Goal: Entertainment & Leisure: Consume media (video, audio)

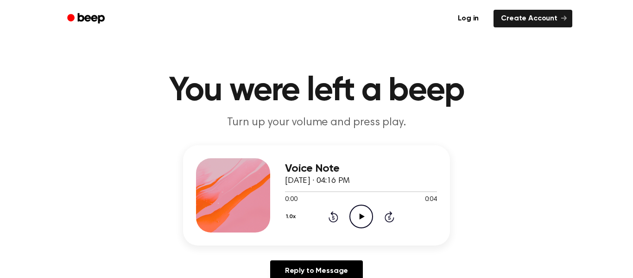
click at [361, 215] on icon at bounding box center [361, 216] width 5 height 6
click at [358, 228] on circle at bounding box center [361, 216] width 23 height 23
click at [360, 209] on icon "Play Audio" at bounding box center [362, 216] width 24 height 24
click at [355, 229] on div "Voice Note [DATE] · 04:17 PM 0:04 0:04 Your browser does not support the [objec…" at bounding box center [361, 195] width 152 height 74
click at [362, 220] on icon "Play Audio" at bounding box center [362, 216] width 24 height 24
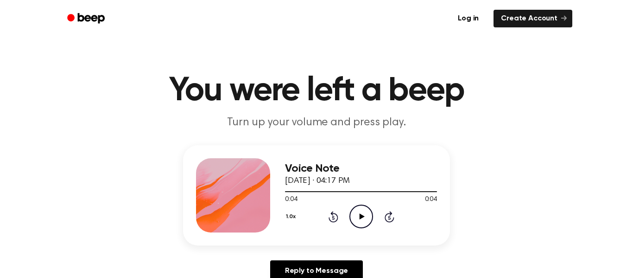
click at [357, 220] on icon "Play Audio" at bounding box center [362, 216] width 24 height 24
click at [361, 218] on icon at bounding box center [361, 216] width 5 height 6
click at [367, 218] on icon "Play Audio" at bounding box center [362, 216] width 24 height 24
click at [364, 210] on icon "Play Audio" at bounding box center [362, 216] width 24 height 24
click at [363, 208] on icon "Play Audio" at bounding box center [362, 216] width 24 height 24
